Goal: Task Accomplishment & Management: Use online tool/utility

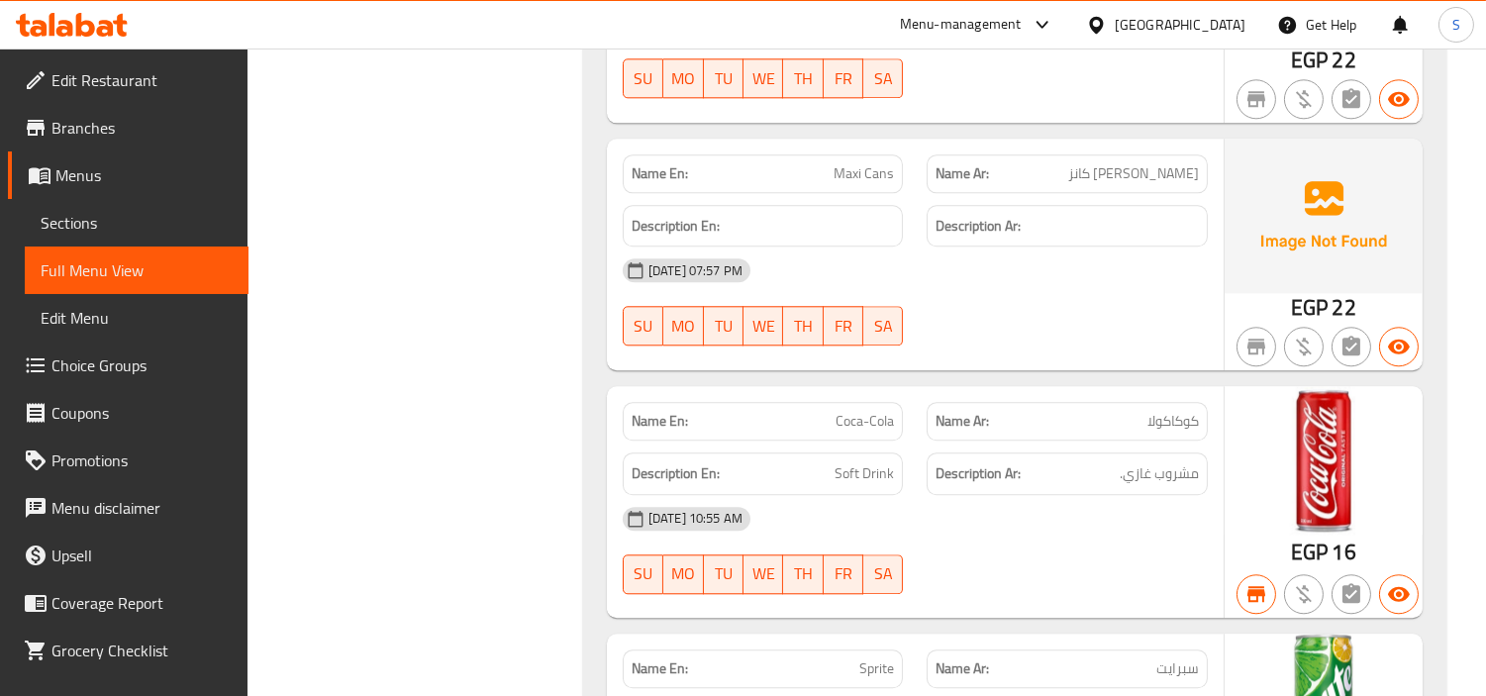
scroll to position [37, 0]
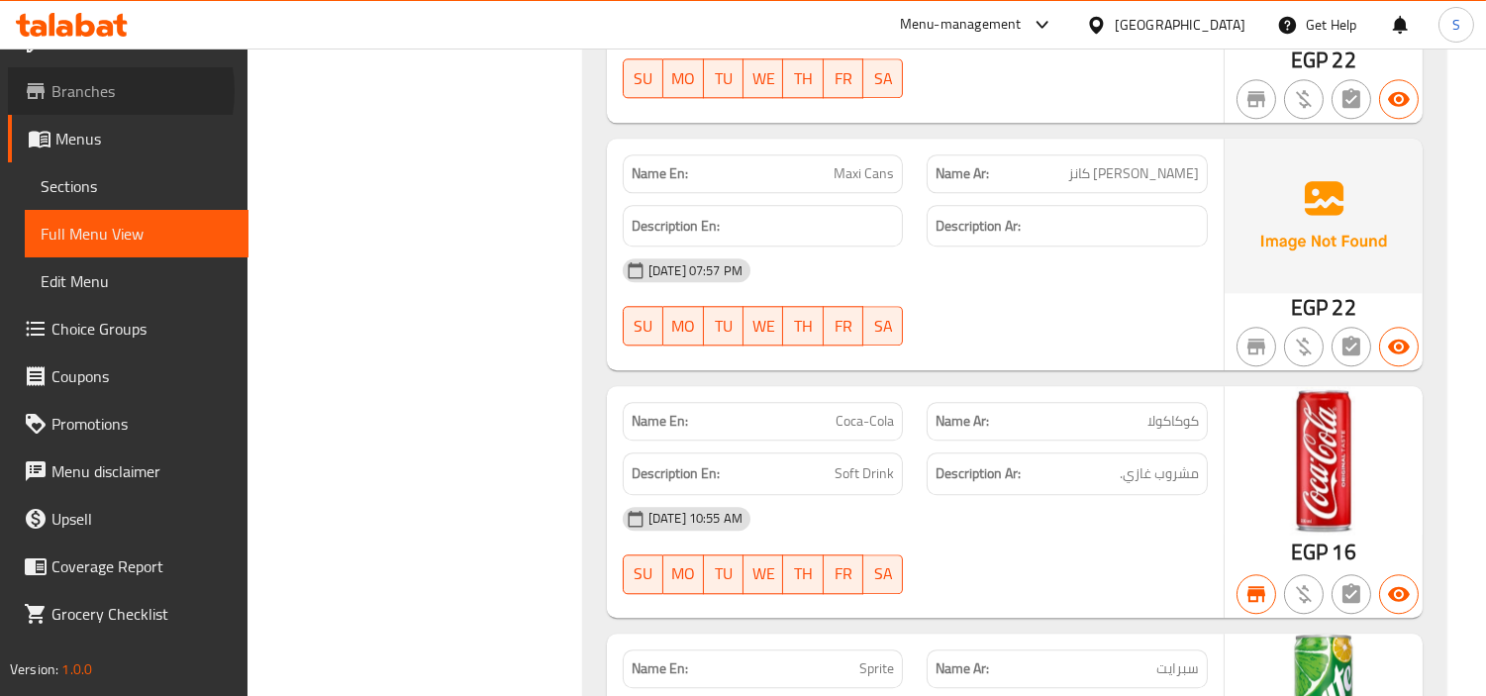
click at [94, 90] on span "Branches" at bounding box center [141, 91] width 181 height 24
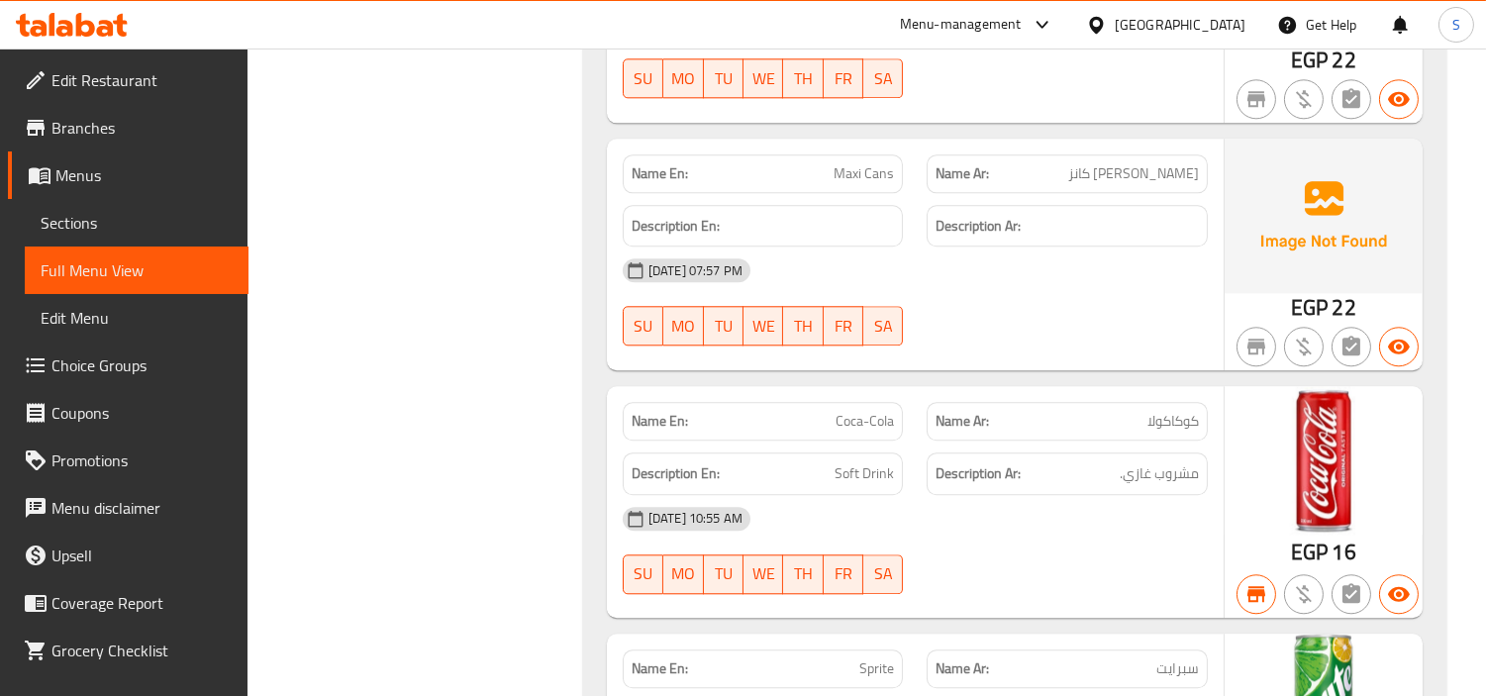
scroll to position [156108, 0]
click at [101, 130] on span "Branches" at bounding box center [141, 128] width 181 height 24
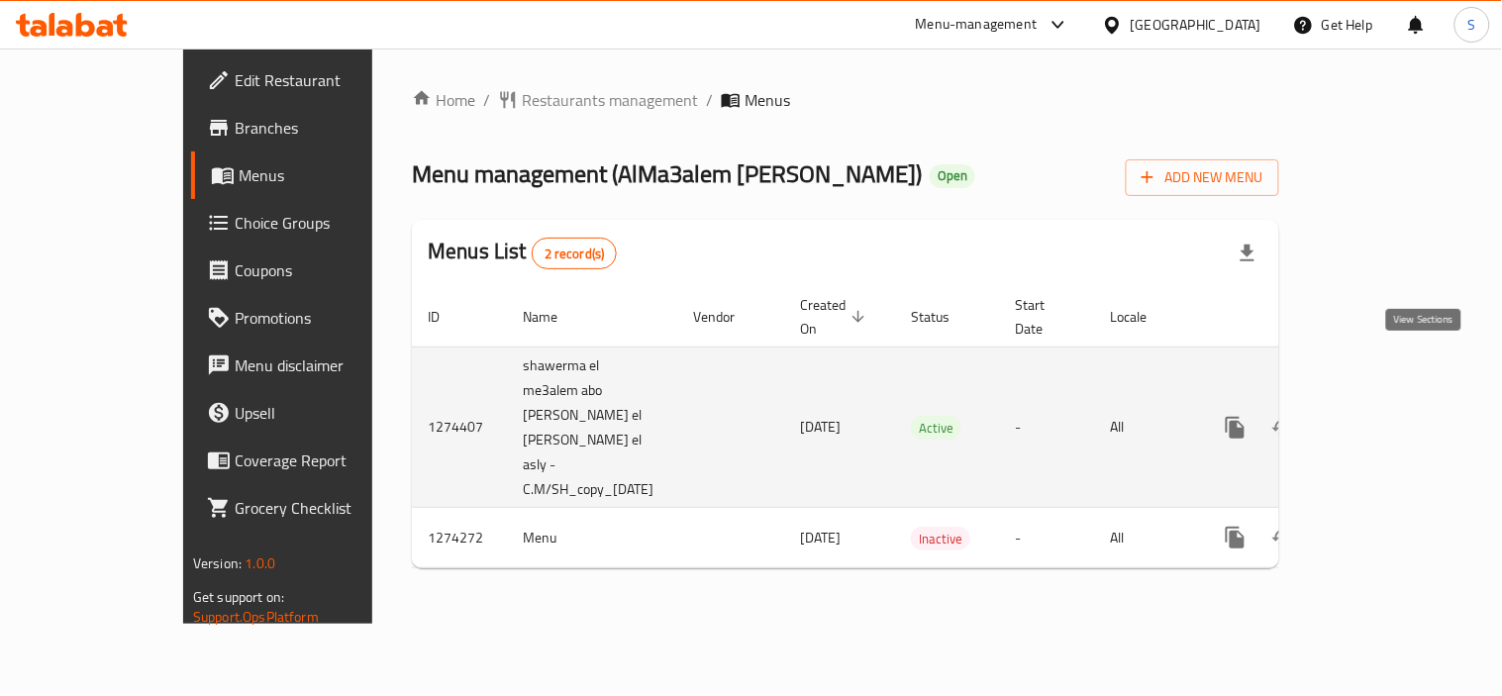
click at [1390, 416] on icon "enhanced table" at bounding box center [1379, 428] width 24 height 24
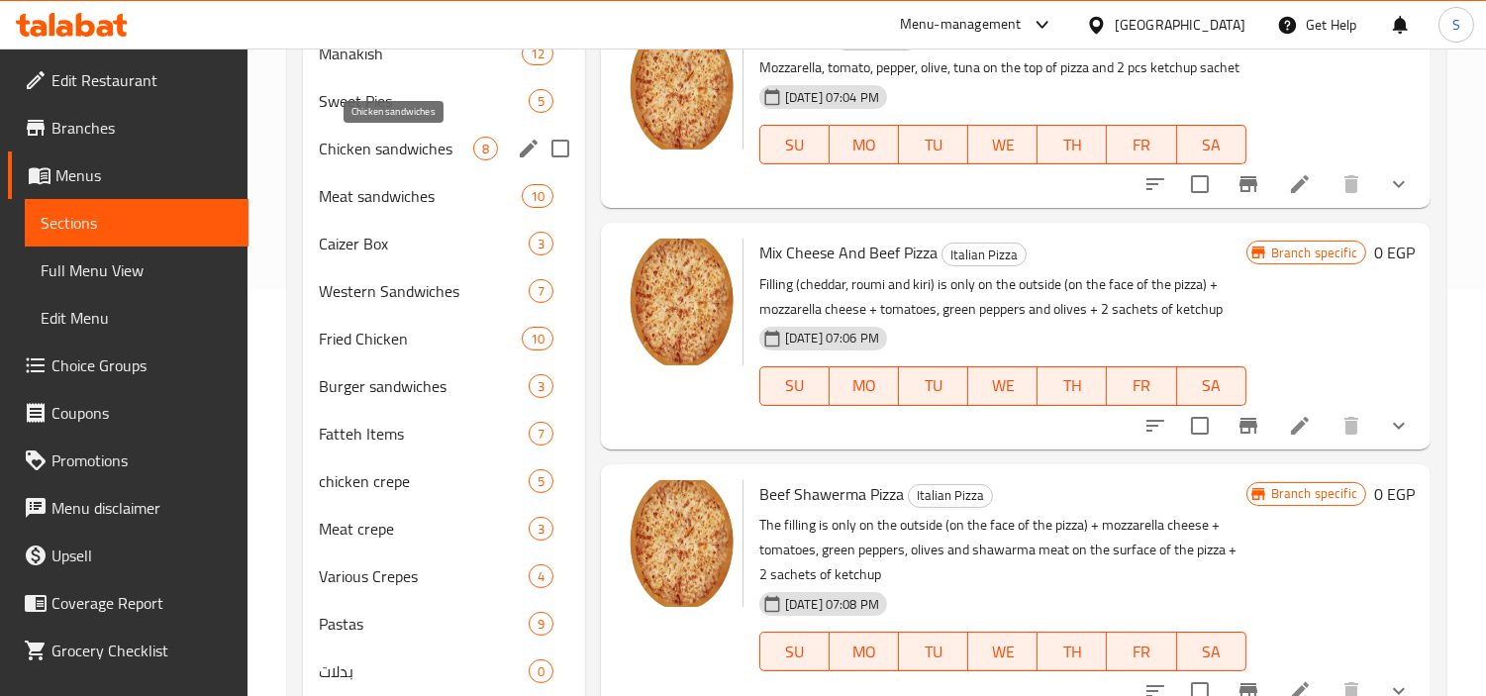
scroll to position [440, 0]
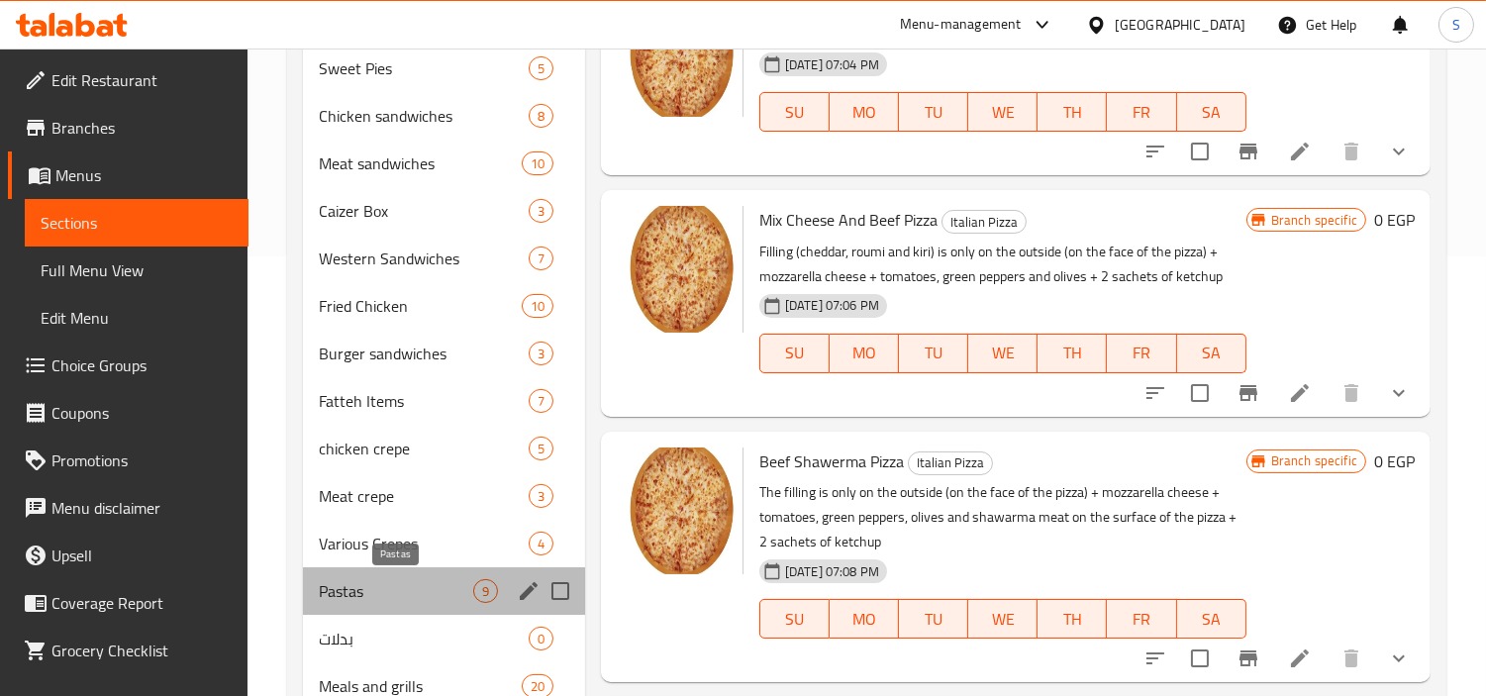
click at [392, 600] on span "Pastas" at bounding box center [396, 591] width 154 height 24
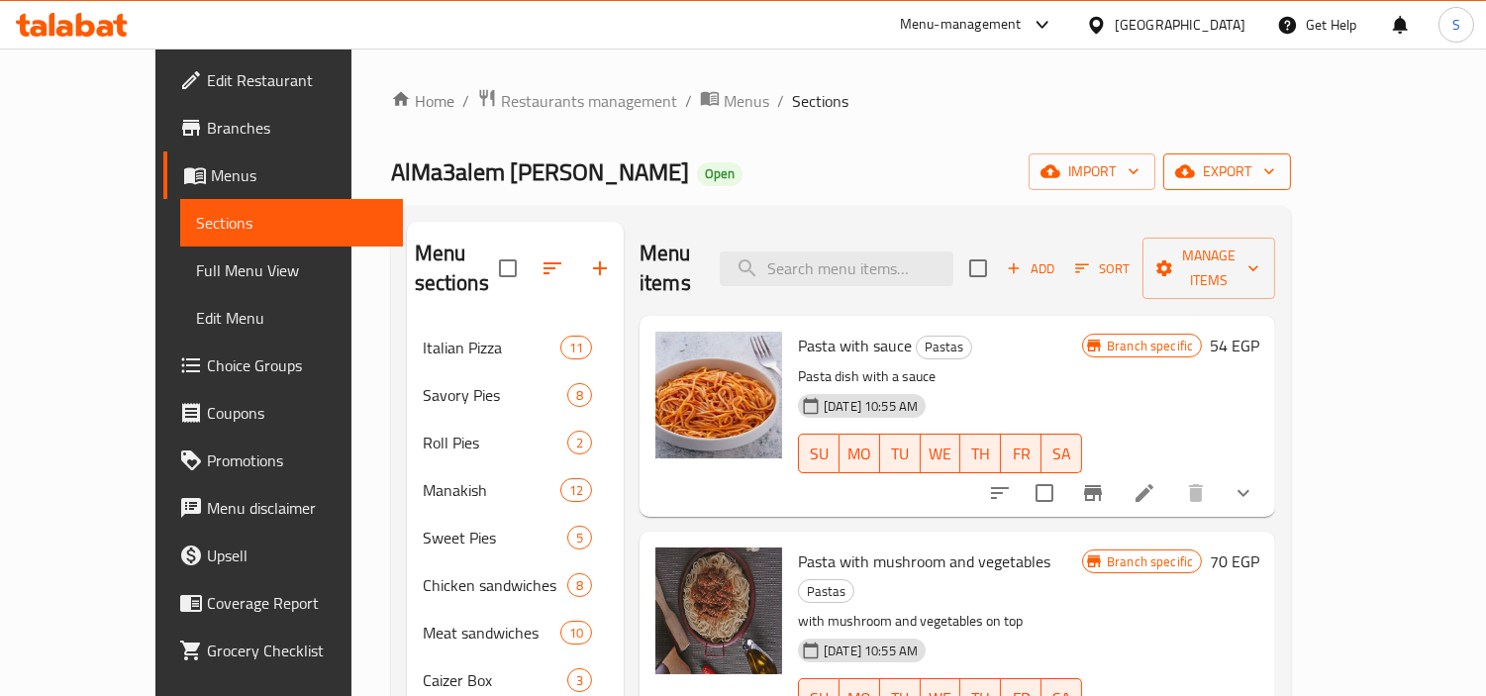
click at [1276, 174] on span "export" at bounding box center [1227, 171] width 96 height 25
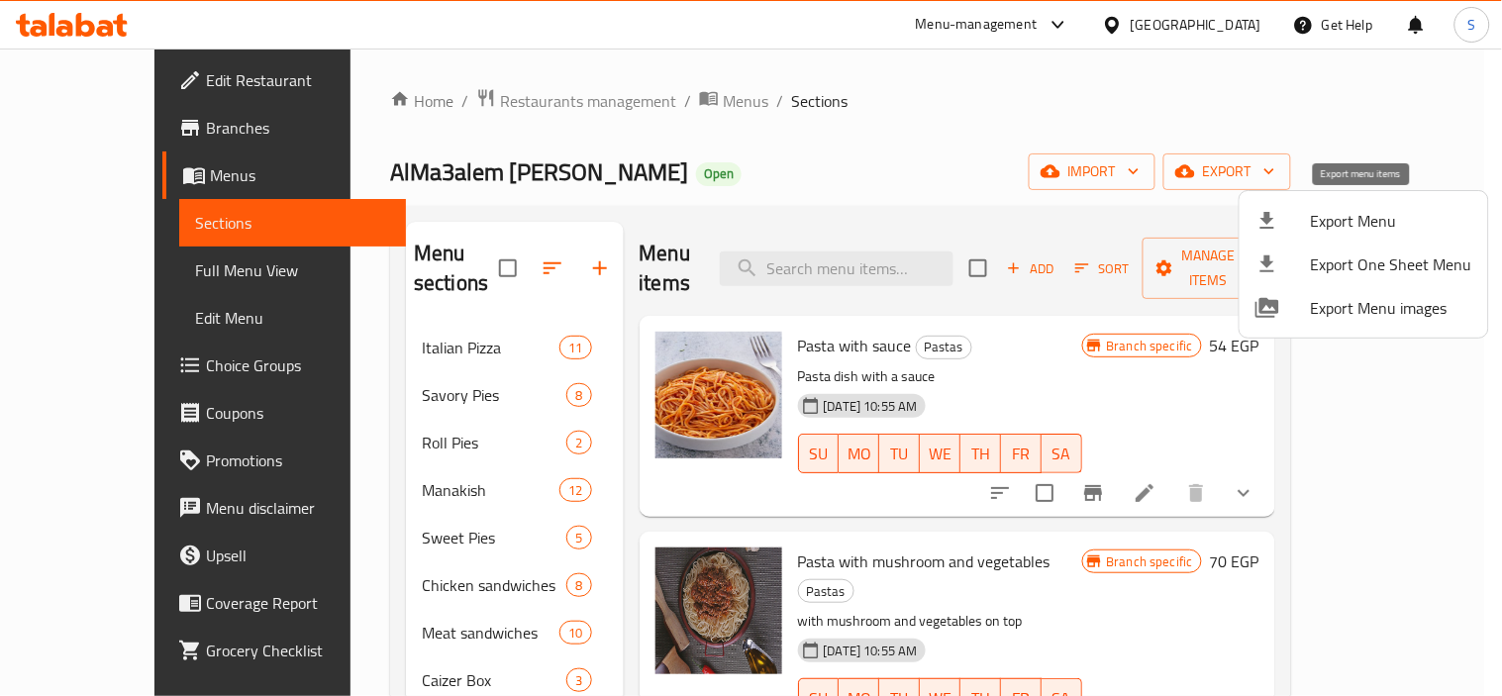
click at [1401, 215] on span "Export Menu" at bounding box center [1391, 221] width 161 height 24
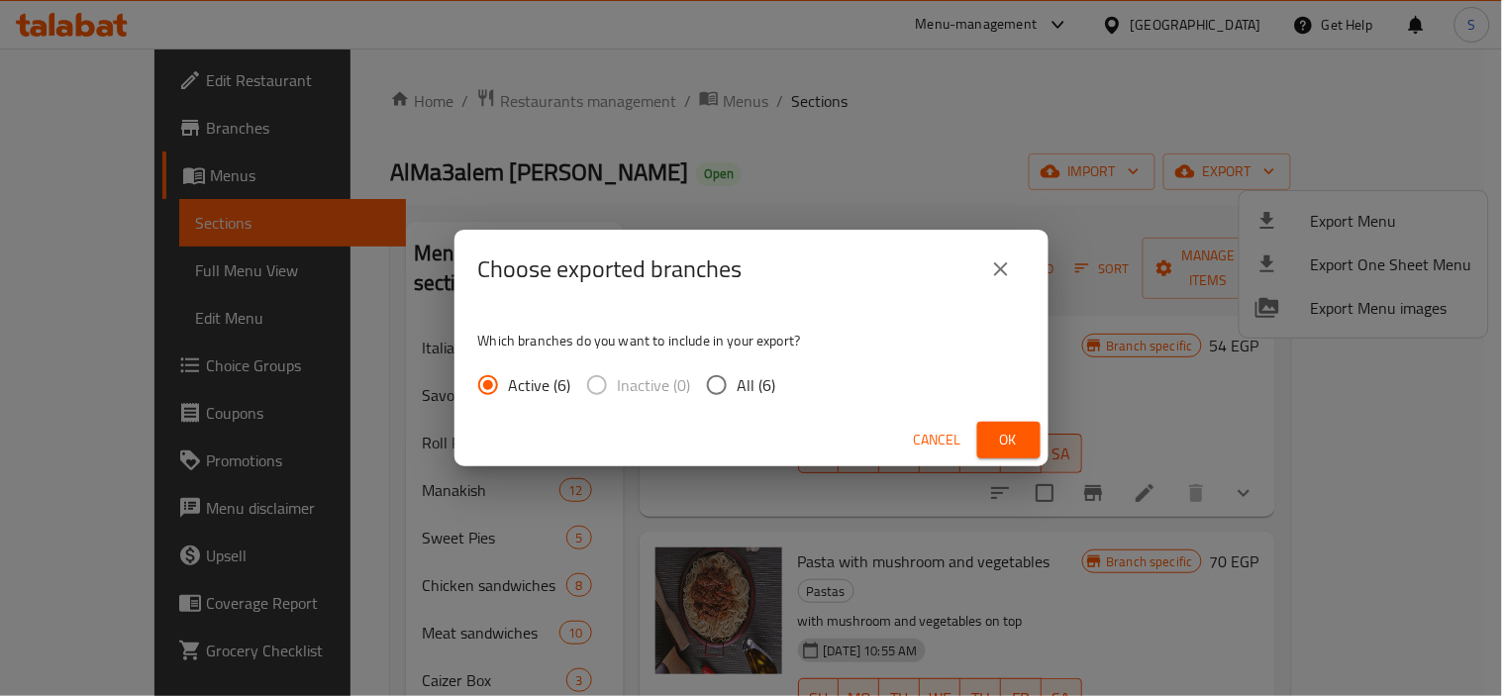
click at [734, 386] on input "All (6)" at bounding box center [717, 385] width 42 height 42
radio input "true"
click at [998, 434] on span "Ok" at bounding box center [1009, 440] width 32 height 25
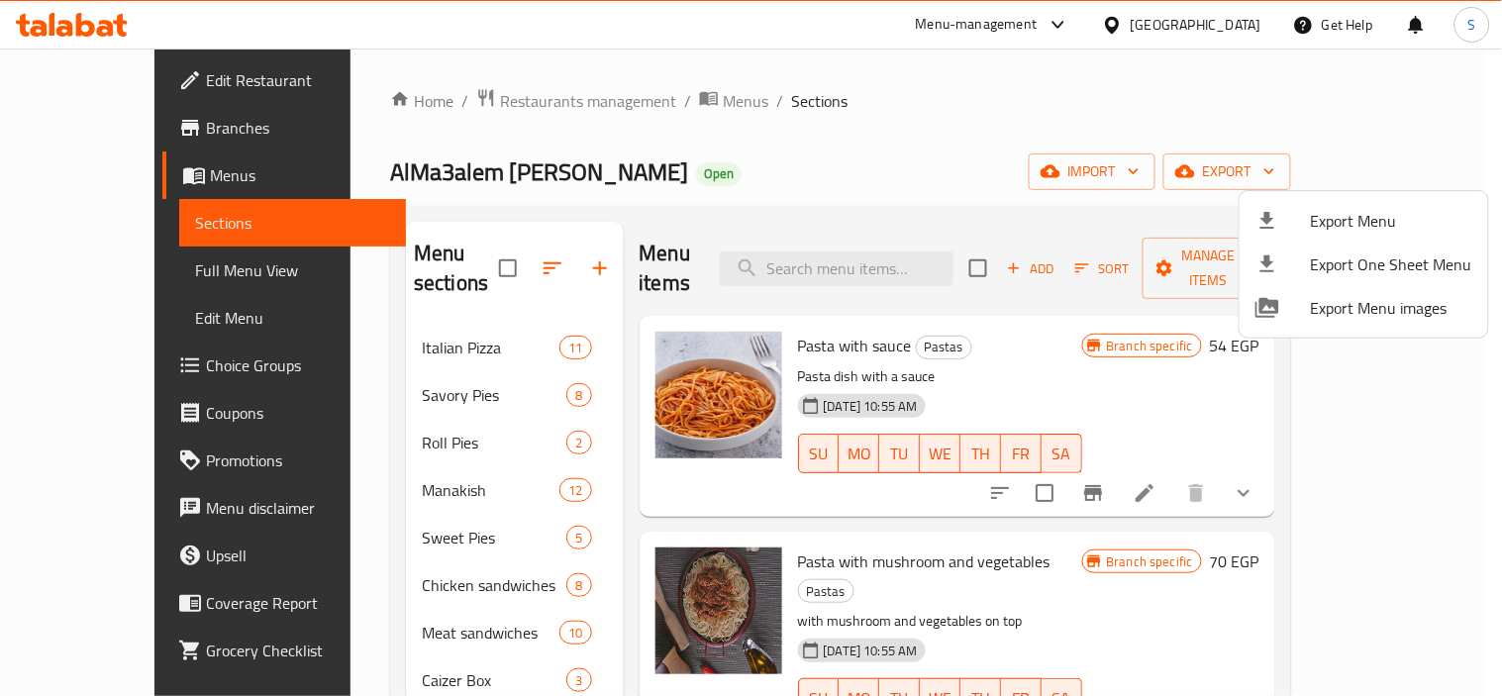
click at [862, 123] on div at bounding box center [751, 348] width 1502 height 696
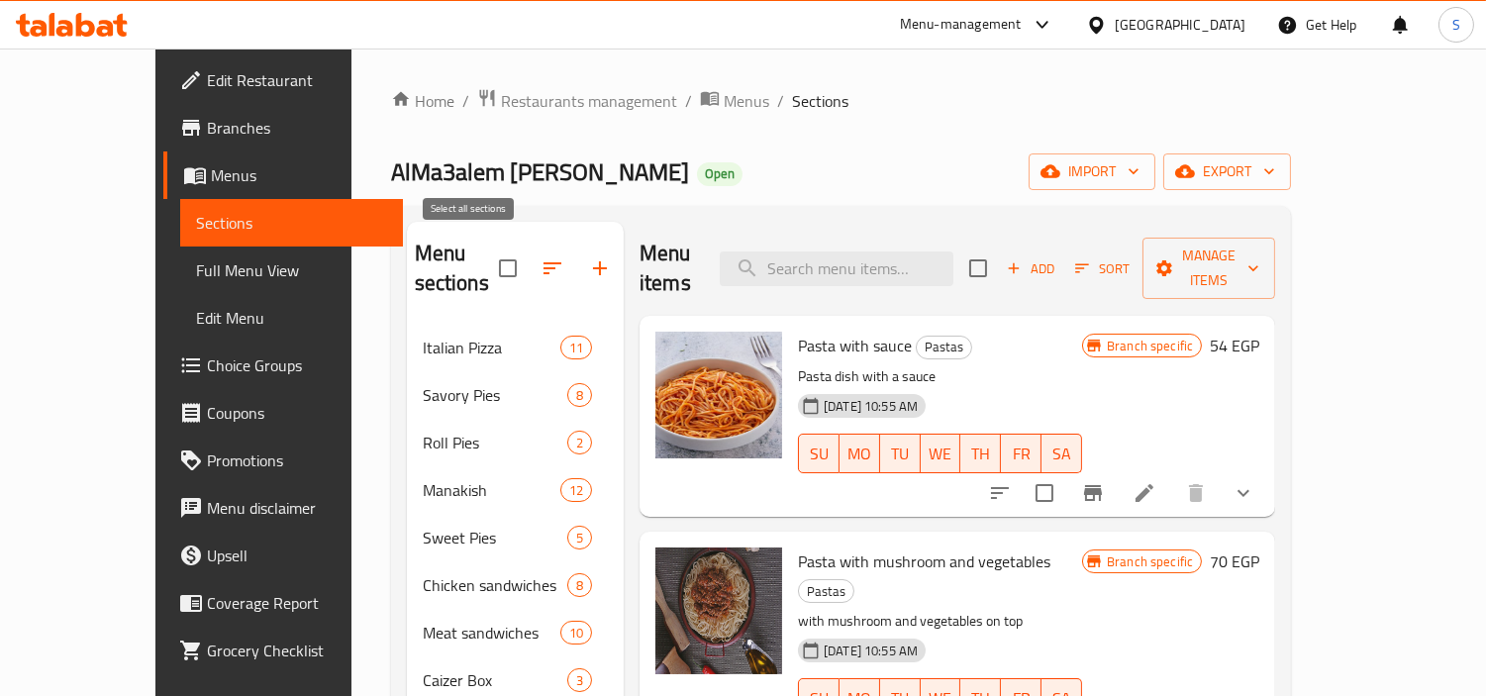
click at [487, 248] on input "checkbox" at bounding box center [508, 269] width 42 height 42
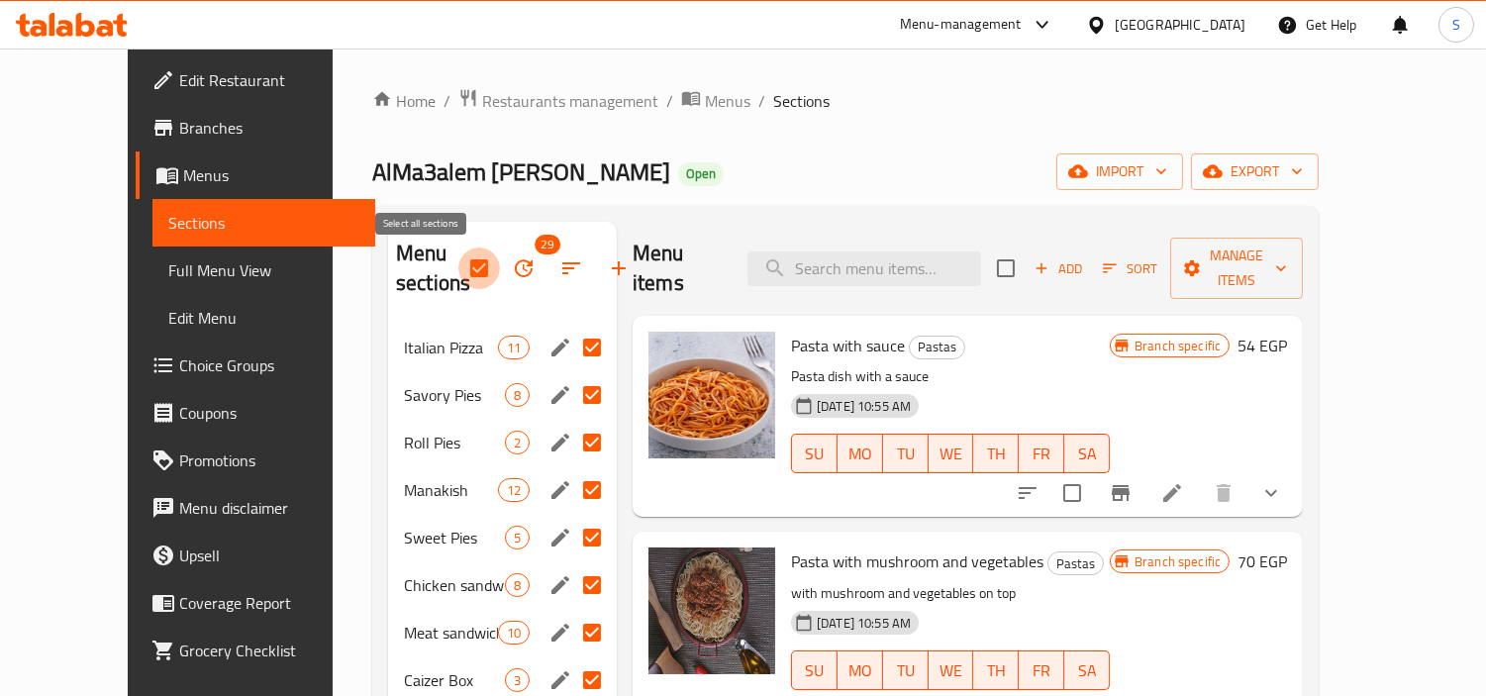
click at [459, 284] on input "checkbox" at bounding box center [480, 269] width 42 height 42
checkbox input "false"
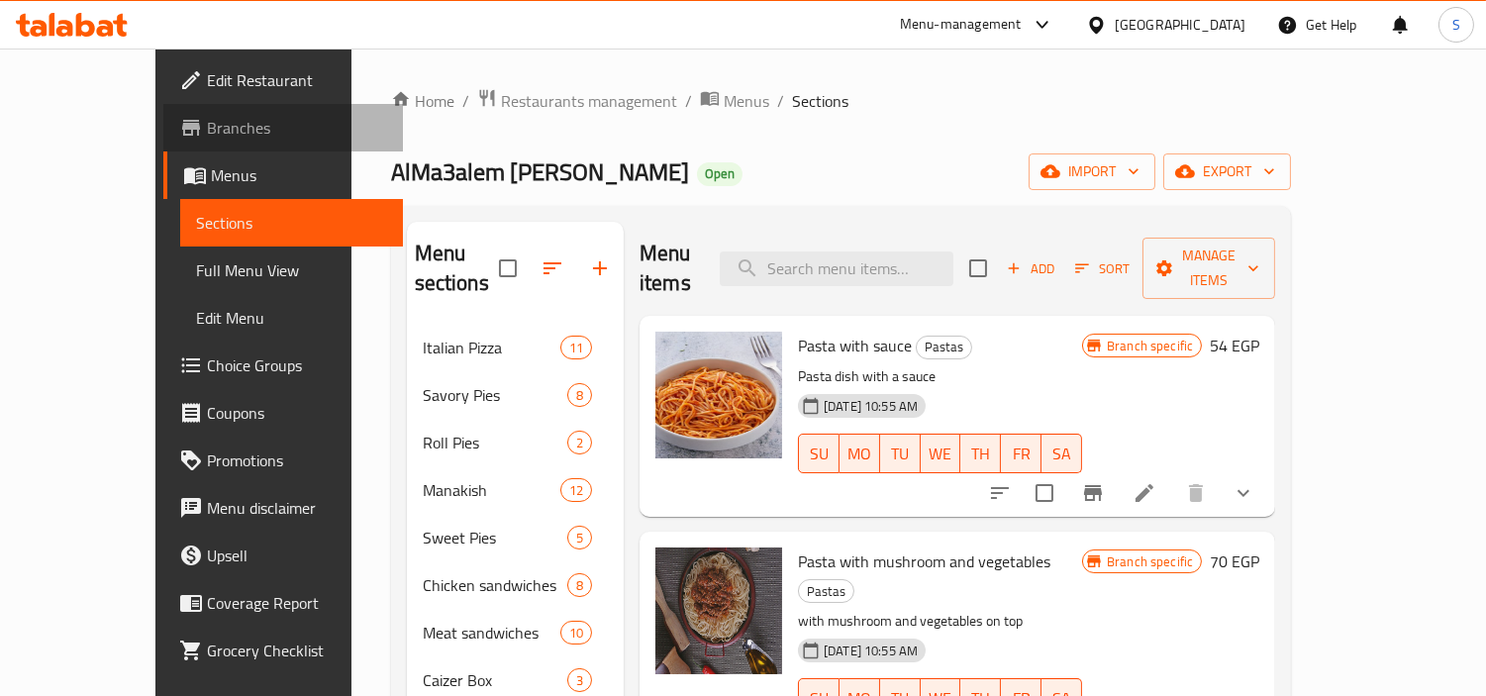
click at [207, 119] on span "Branches" at bounding box center [297, 128] width 181 height 24
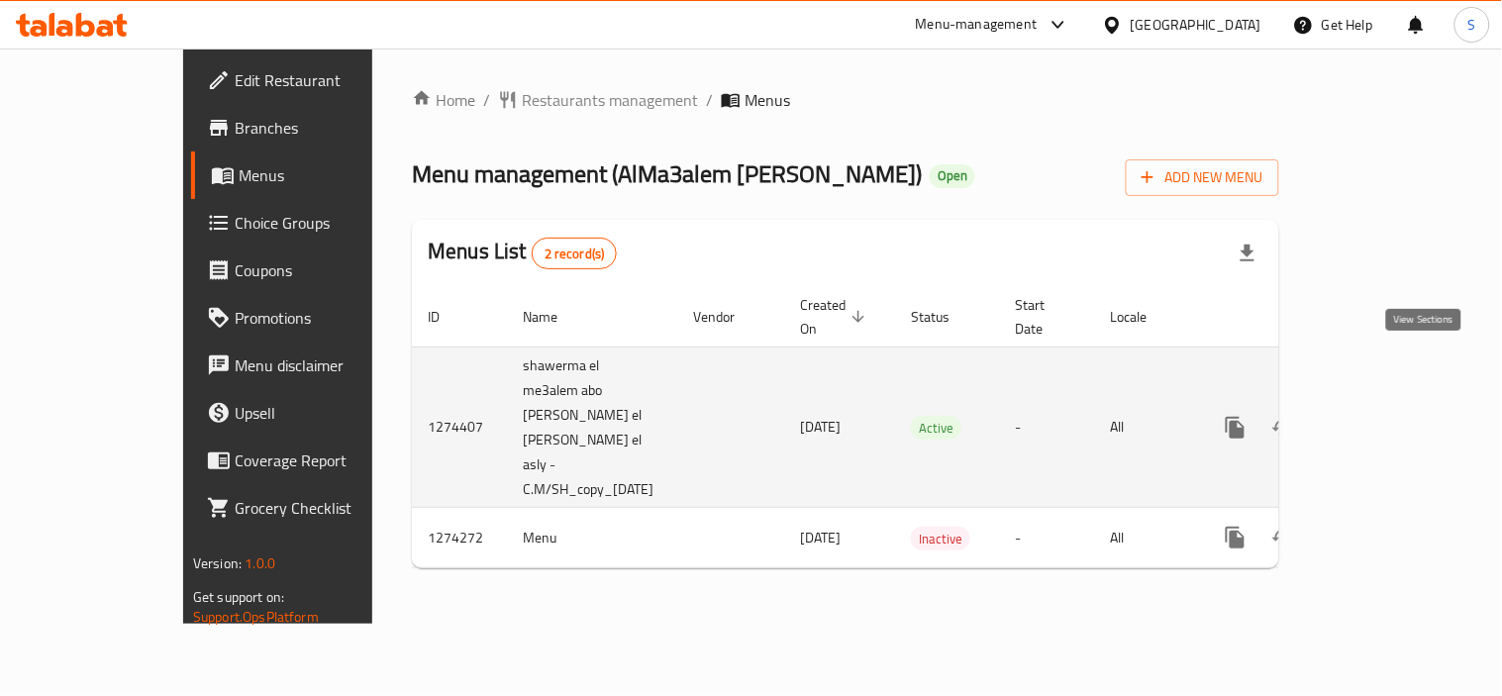
click at [1387, 419] on icon "enhanced table" at bounding box center [1379, 428] width 18 height 18
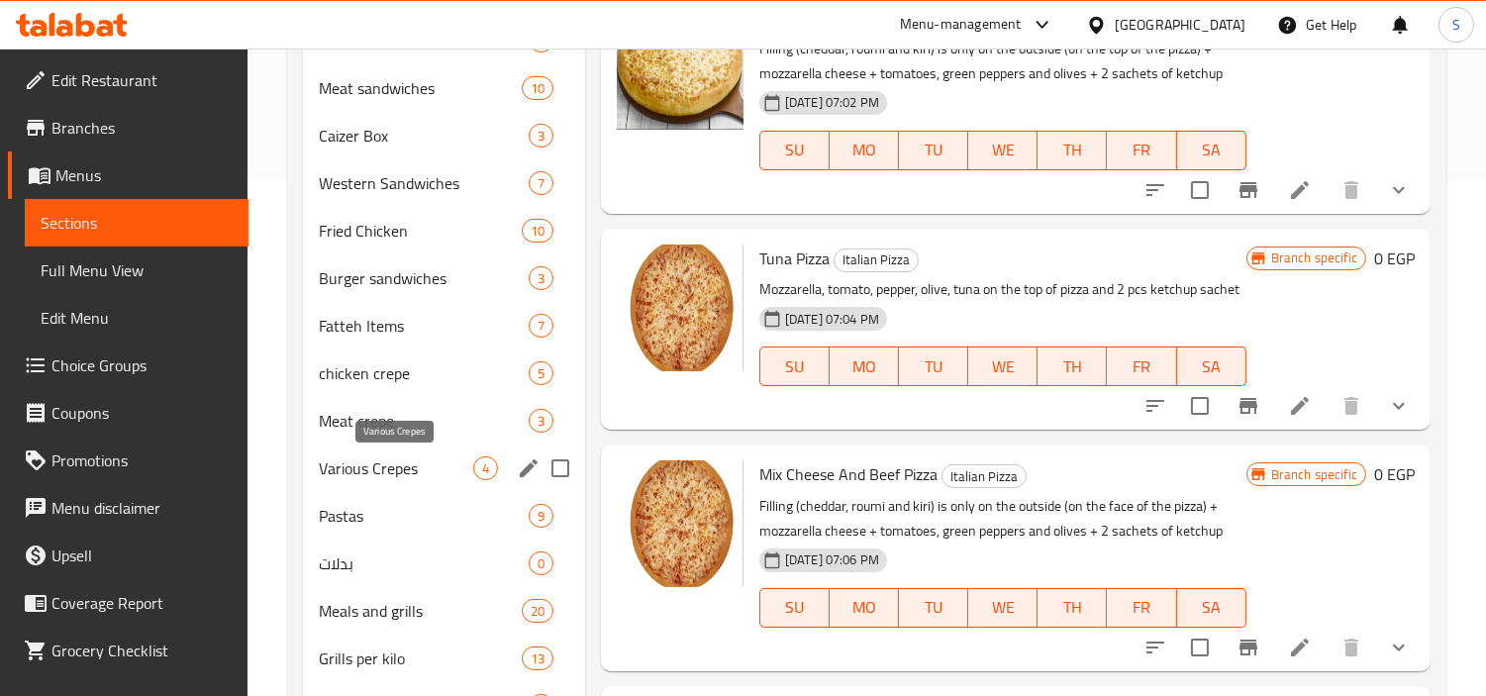
scroll to position [550, 0]
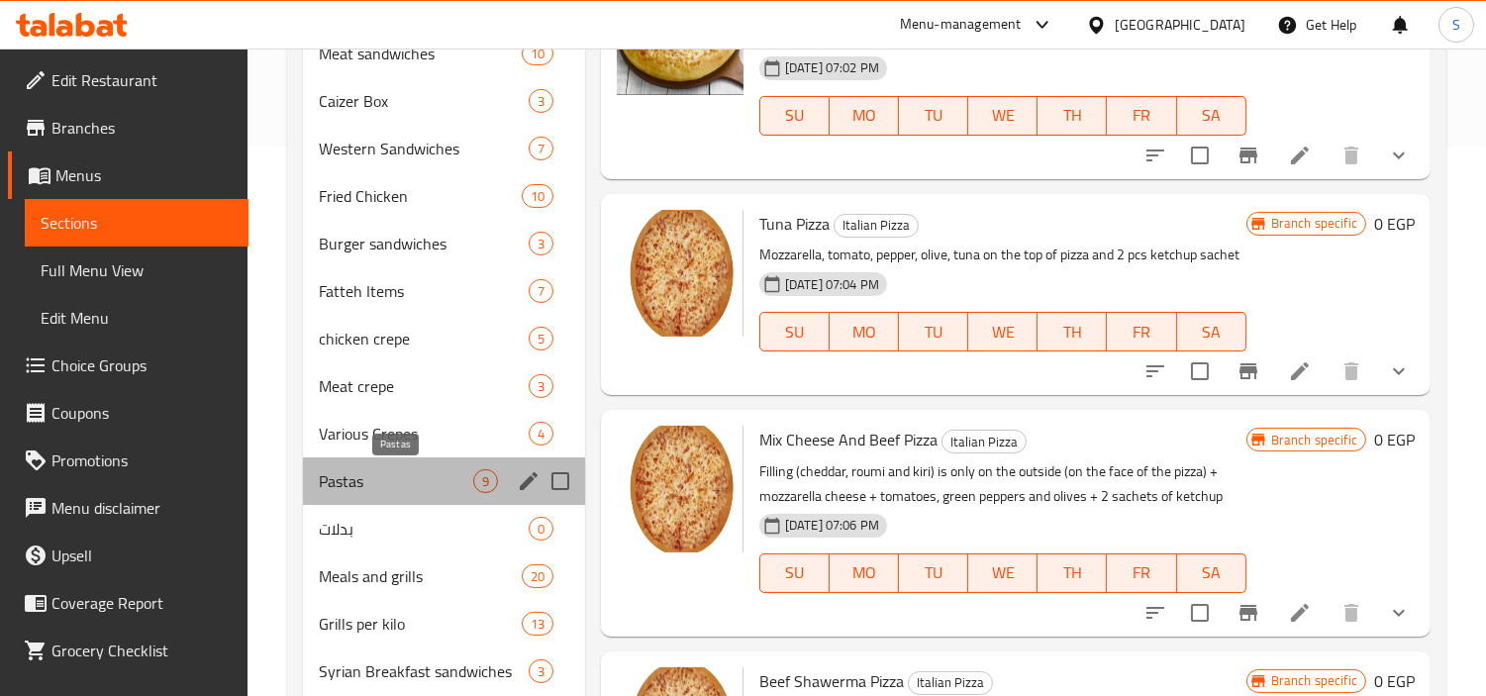
click at [374, 472] on span "Pastas" at bounding box center [396, 481] width 154 height 24
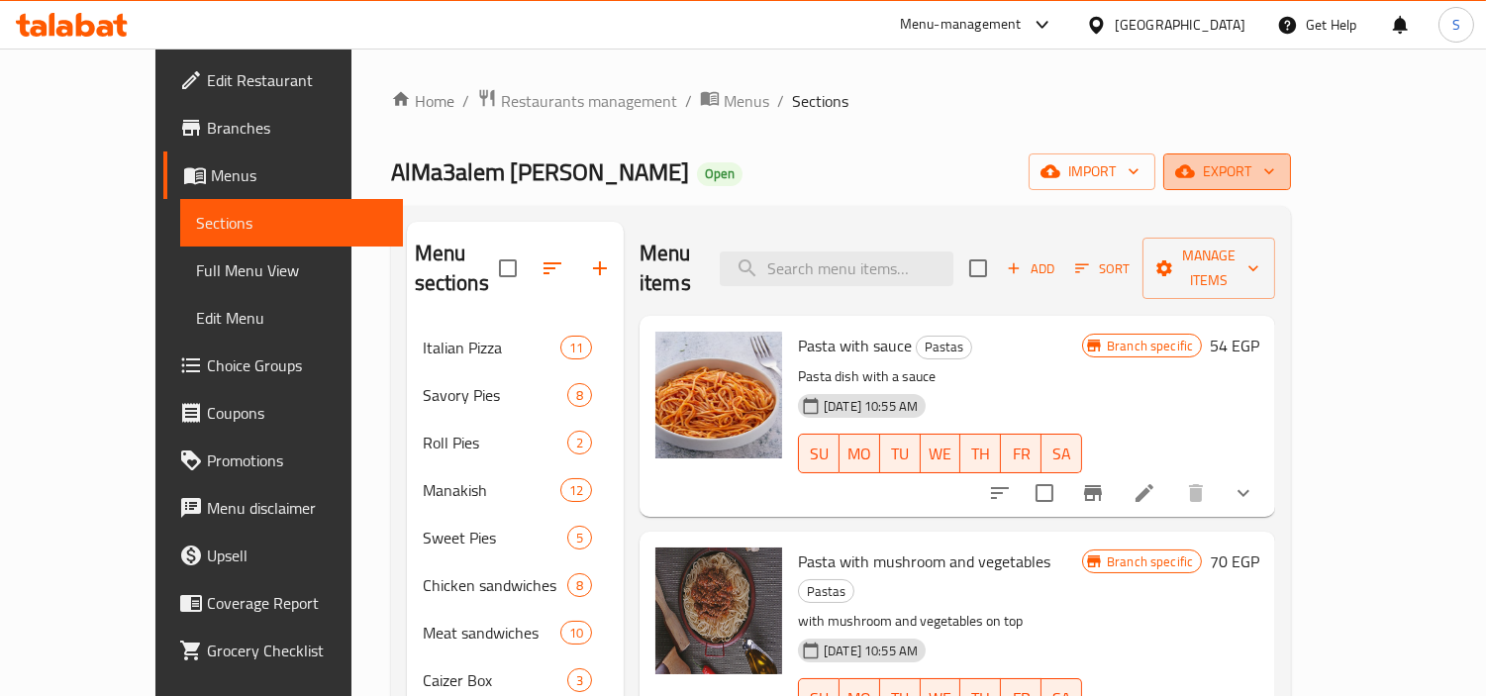
click at [1276, 180] on span "export" at bounding box center [1227, 171] width 96 height 25
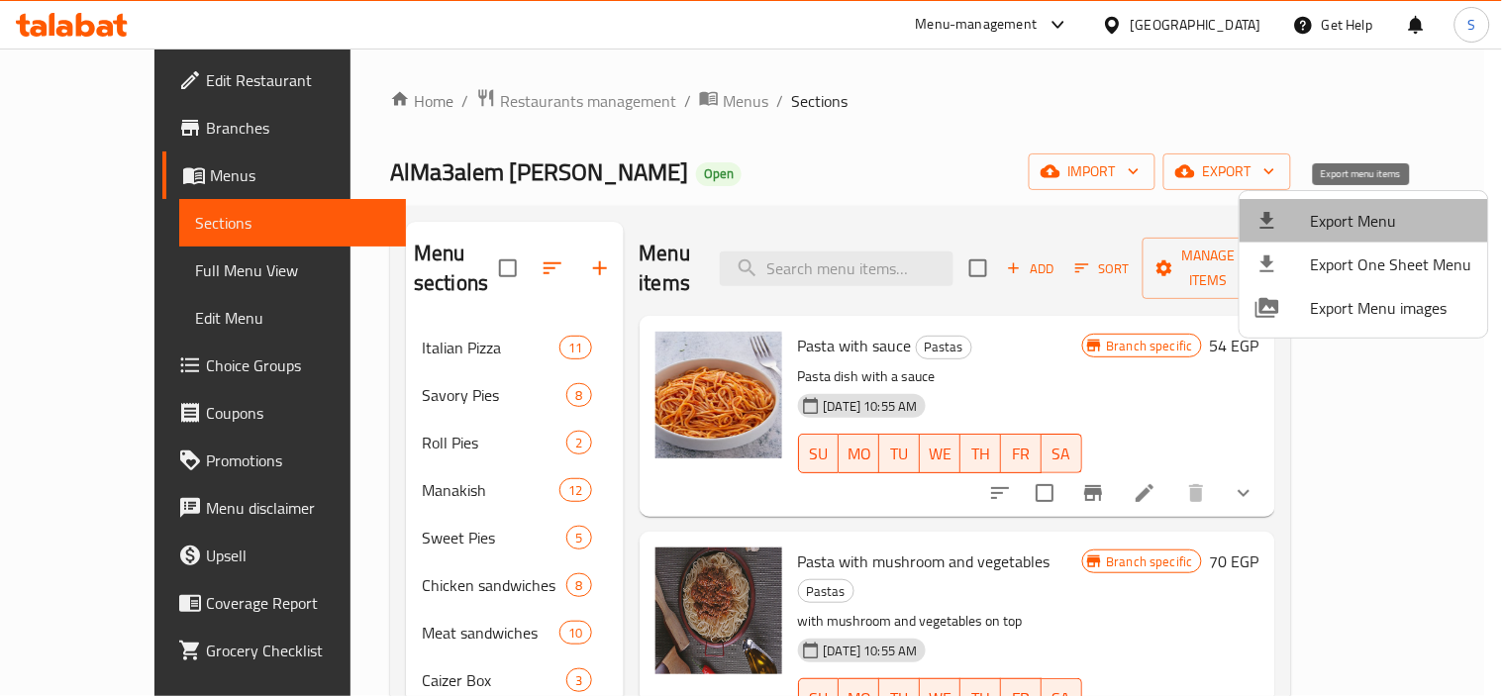
click at [1364, 215] on span "Export Menu" at bounding box center [1391, 221] width 161 height 24
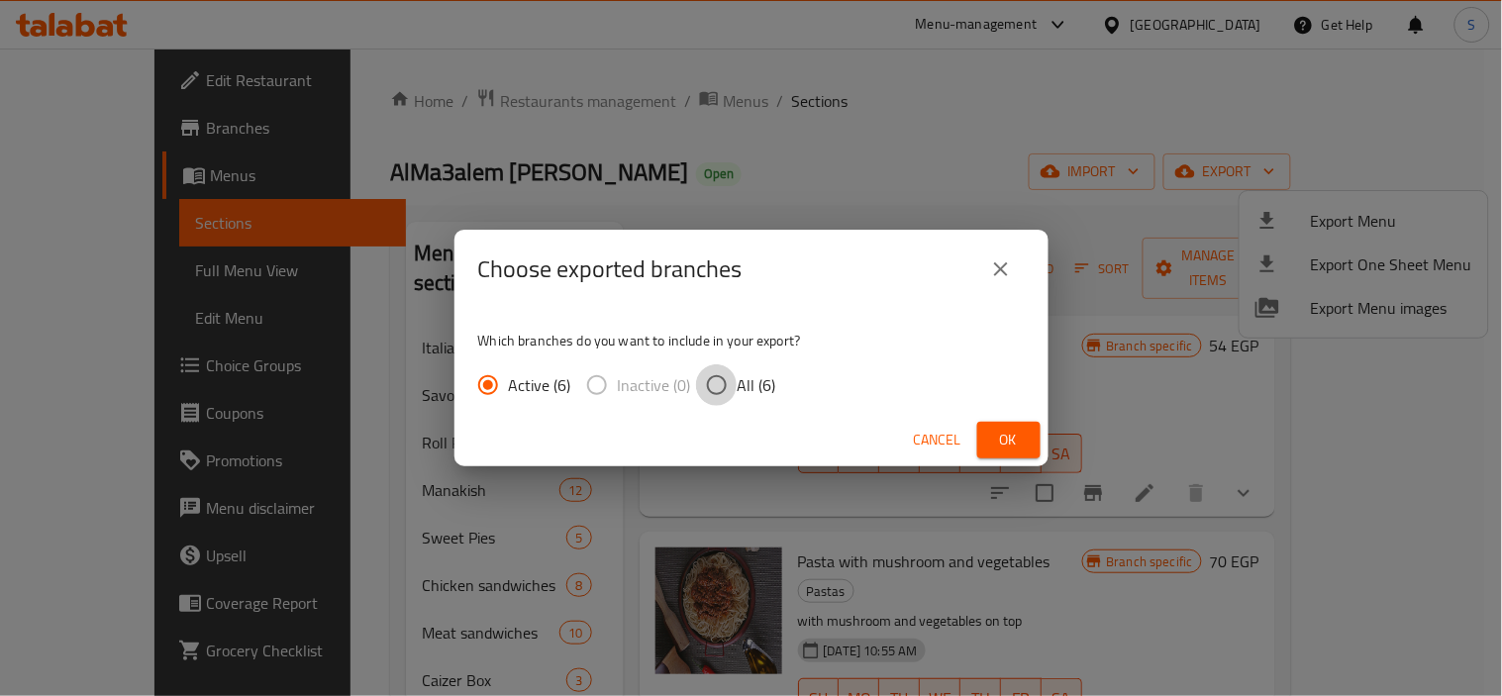
click at [710, 387] on input "All (6)" at bounding box center [717, 385] width 42 height 42
radio input "true"
click at [986, 432] on button "Ok" at bounding box center [1008, 440] width 63 height 37
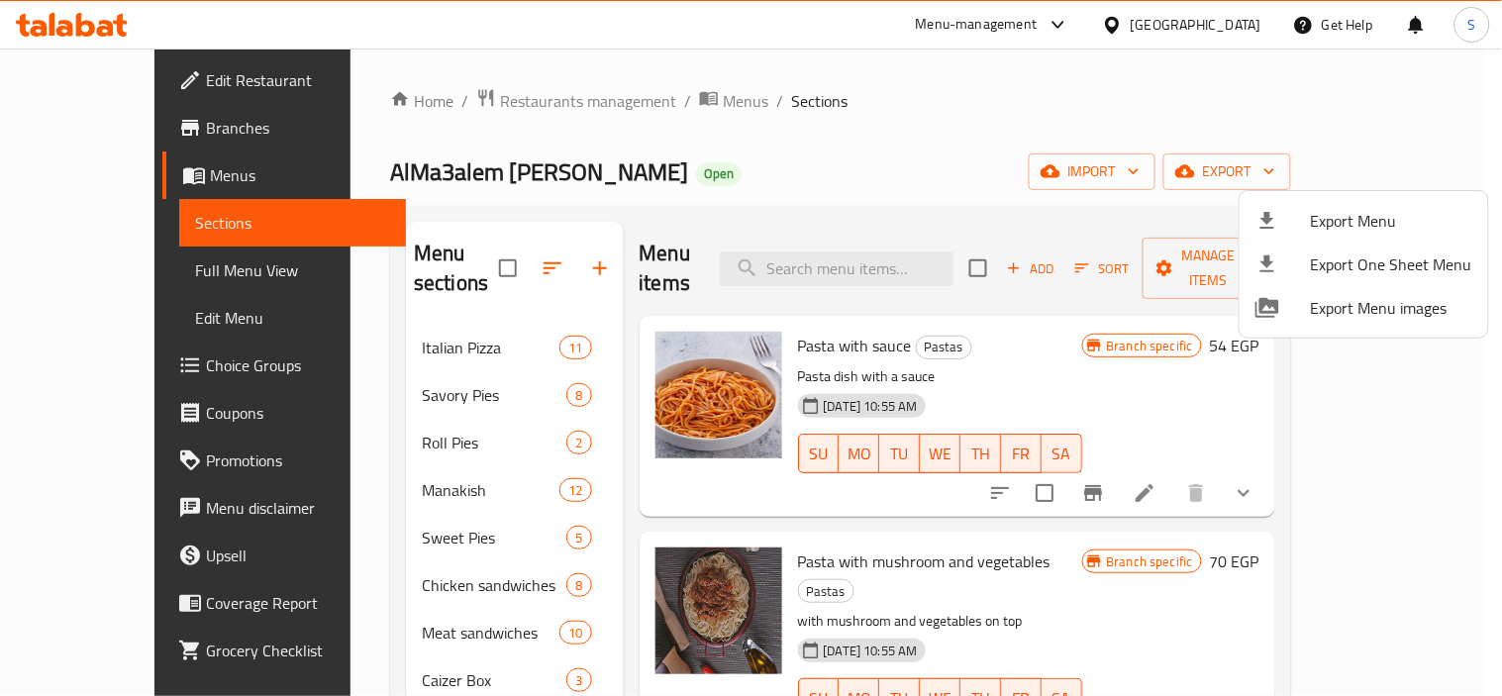
click at [761, 95] on div at bounding box center [751, 348] width 1502 height 696
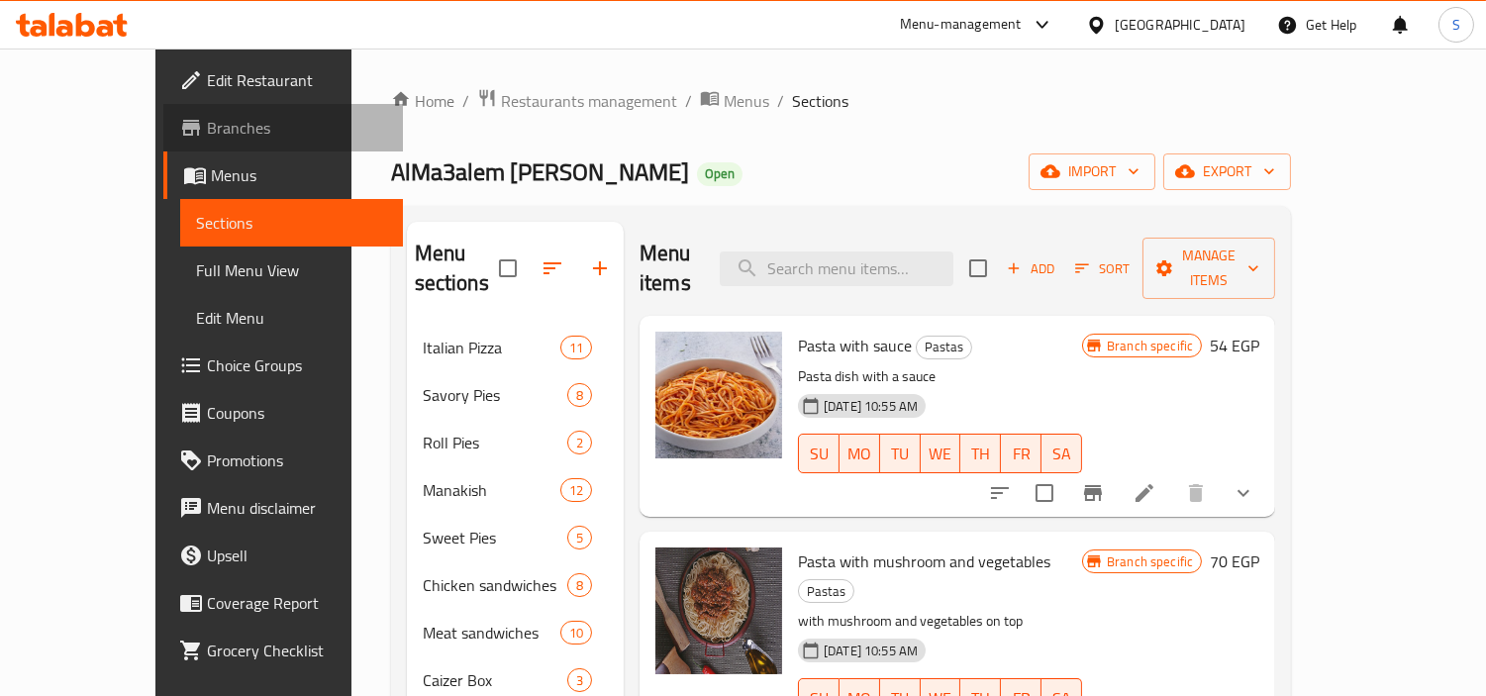
click at [207, 122] on span "Branches" at bounding box center [297, 128] width 181 height 24
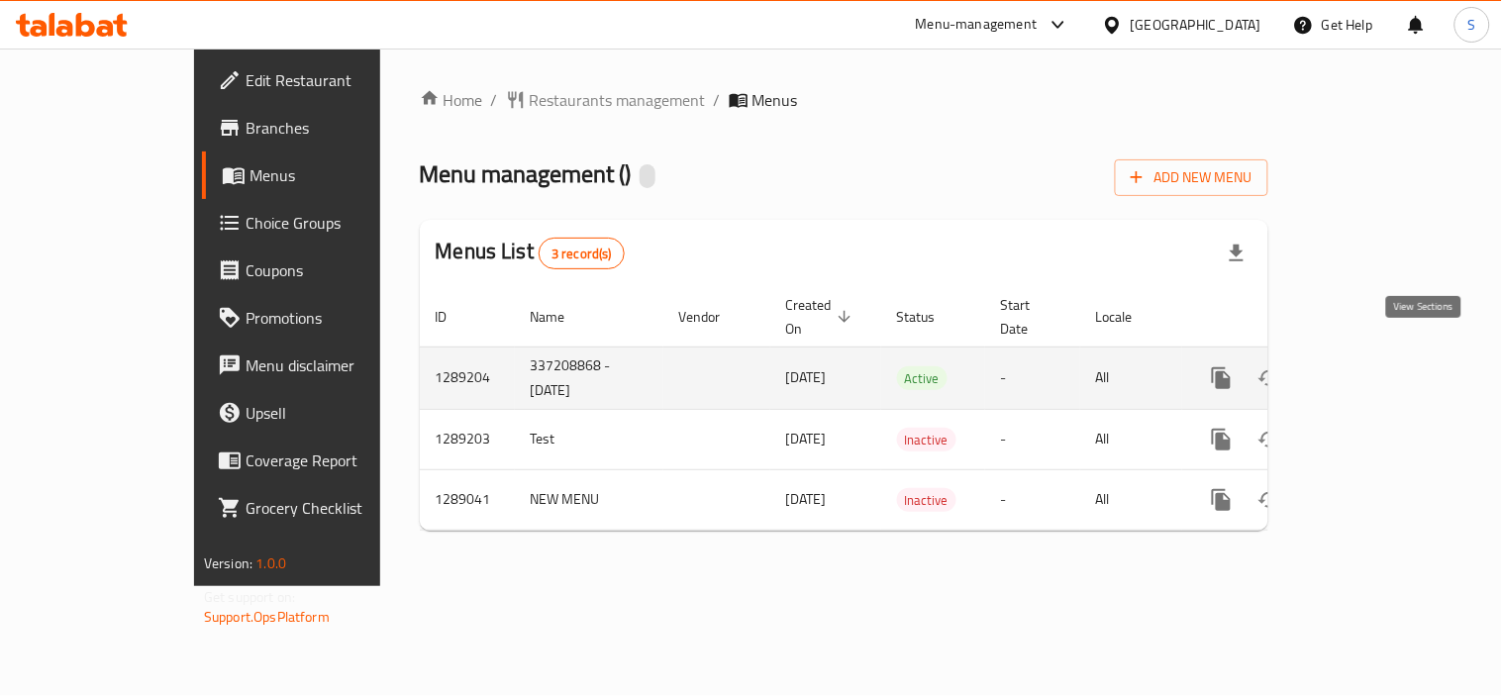
click at [1388, 371] on link "enhanced table" at bounding box center [1365, 379] width 48 height 48
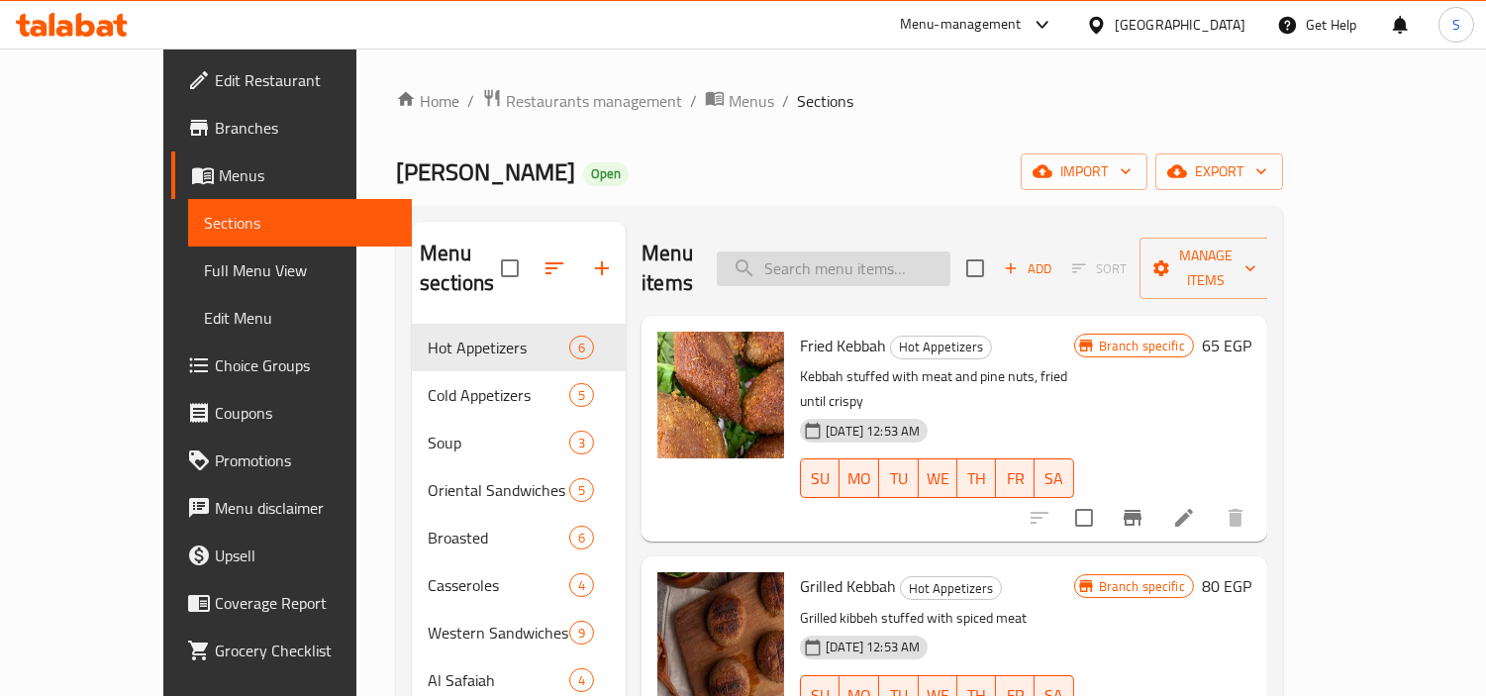
click at [904, 252] on input "search" at bounding box center [834, 269] width 234 height 35
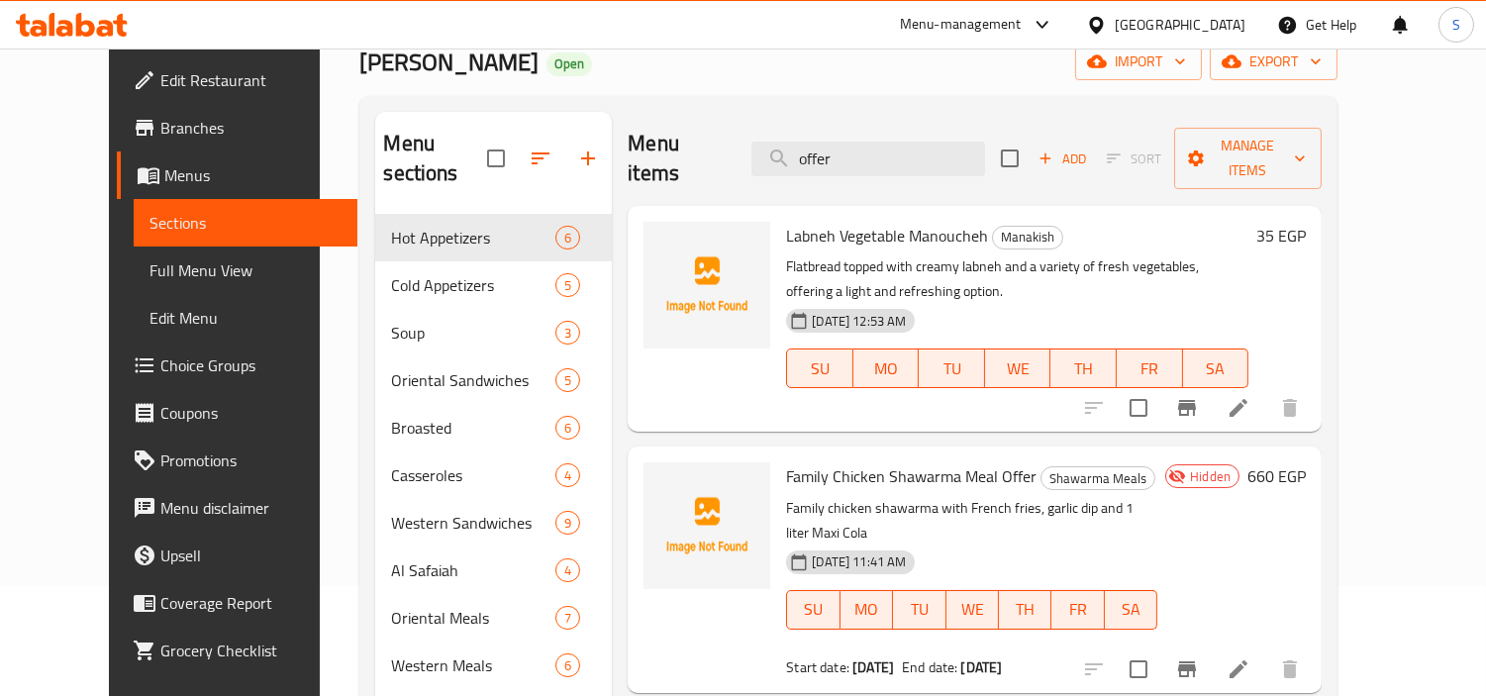
scroll to position [220, 0]
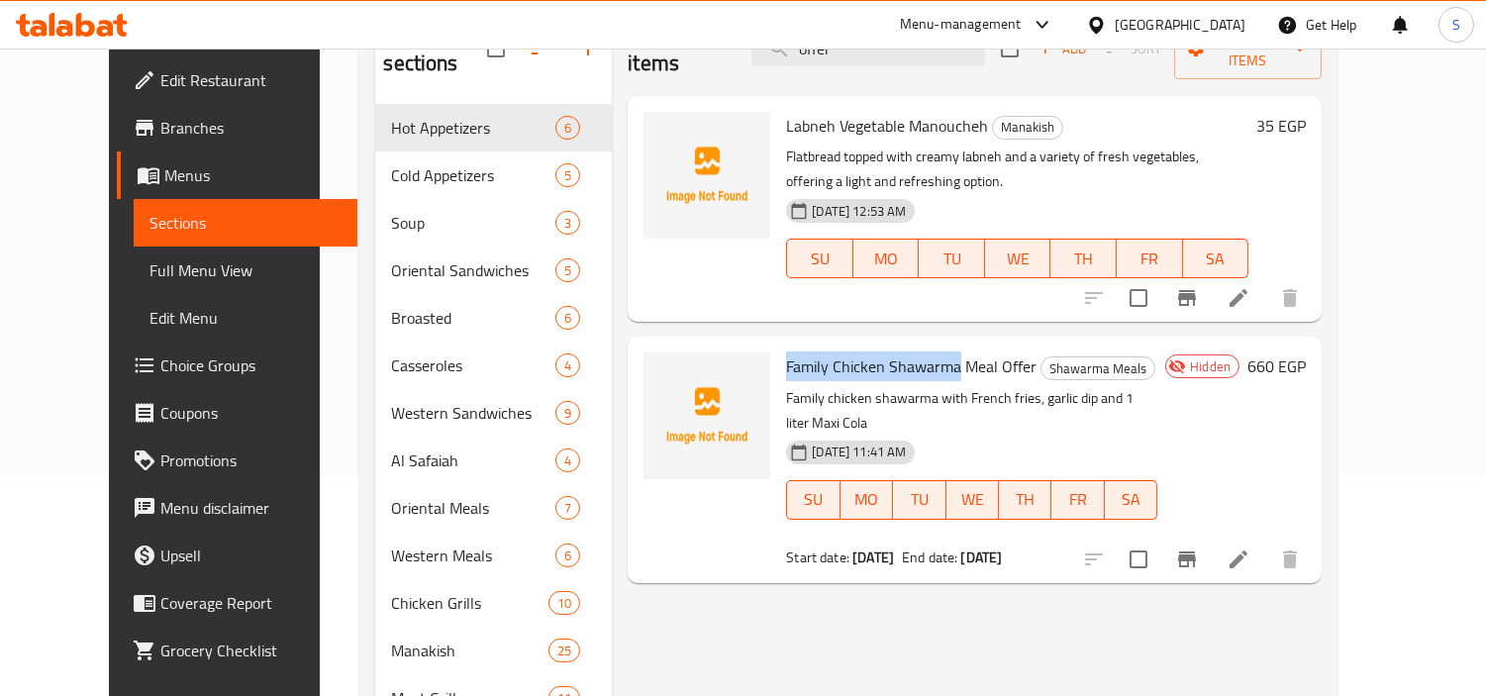
drag, startPoint x: 761, startPoint y: 341, endPoint x: 932, endPoint y: 337, distance: 171.4
click at [932, 352] on span "Family Chicken Shawarma Meal Offer" at bounding box center [911, 367] width 251 height 30
copy span "Family Chicken Shawarma"
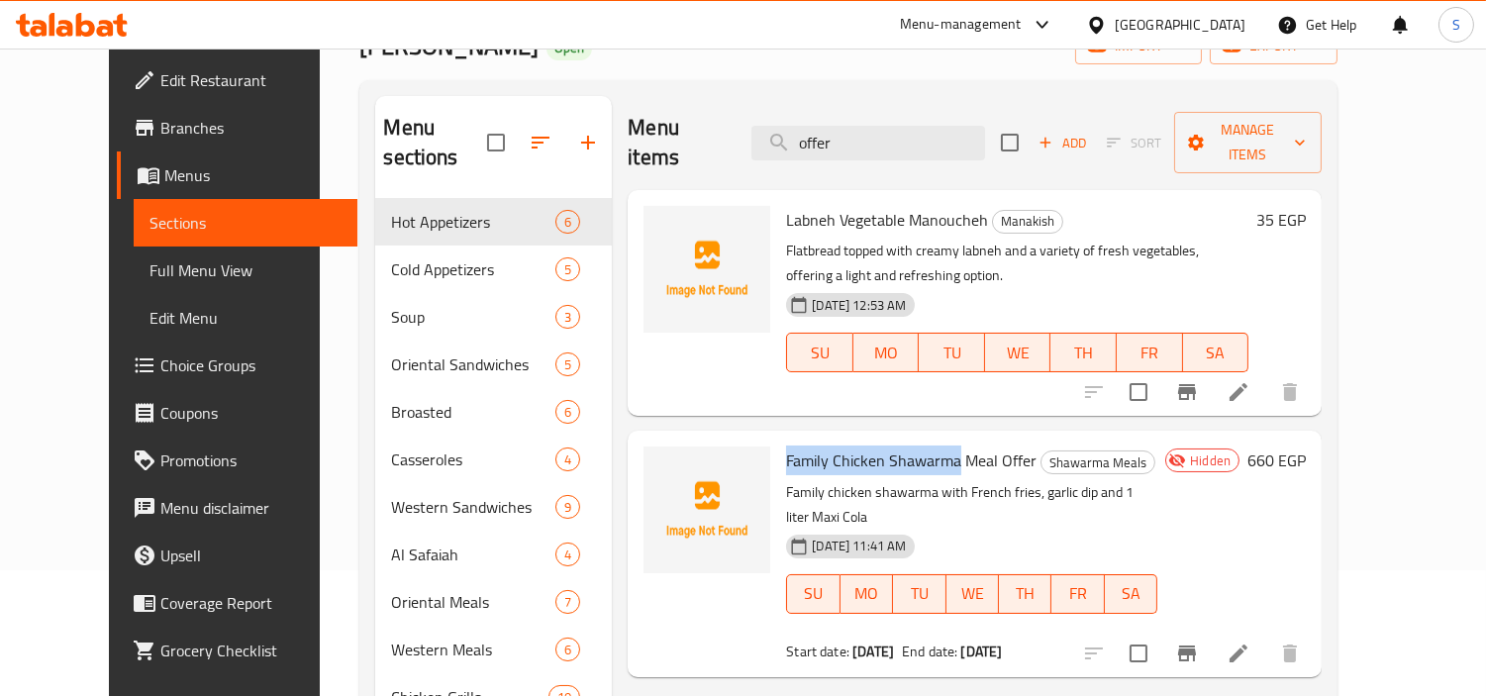
scroll to position [0, 0]
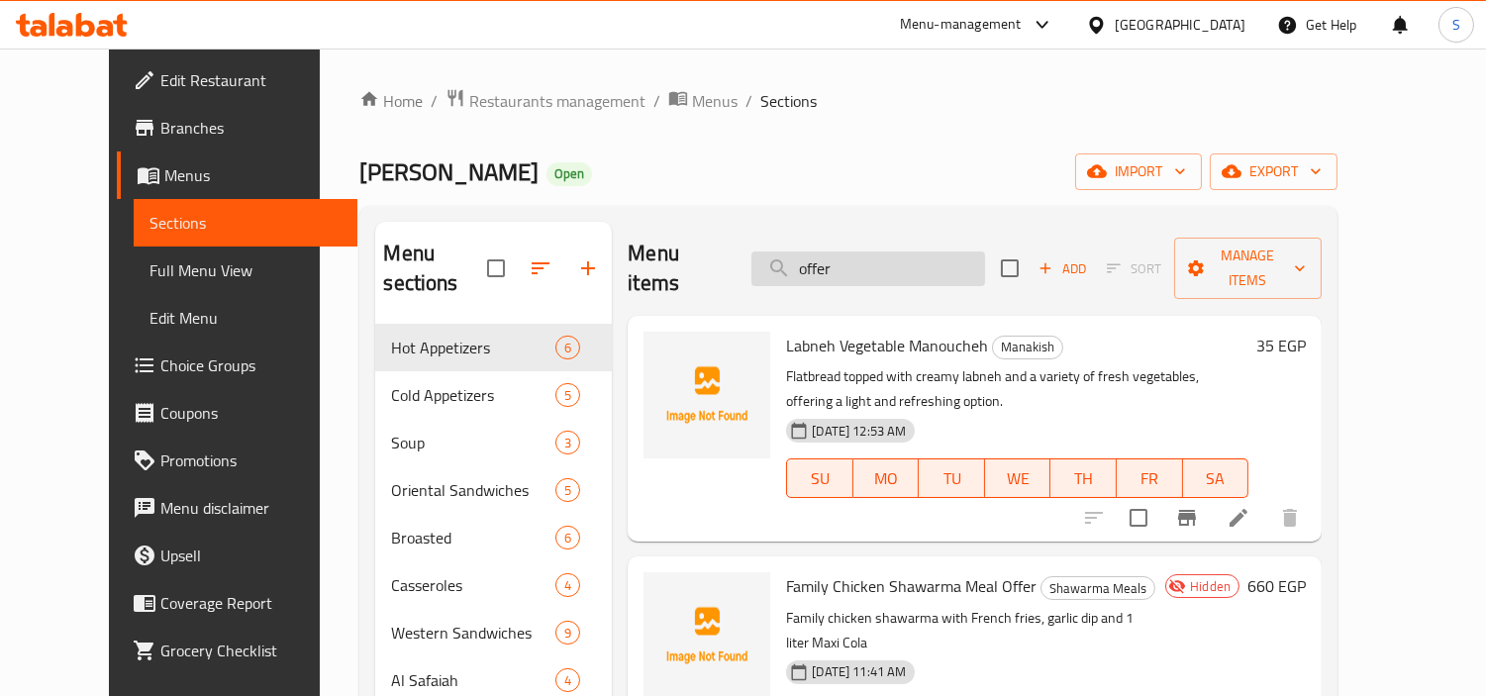
click at [924, 253] on input "offer" at bounding box center [869, 269] width 234 height 35
paste input "Family Chicken Shawarma"
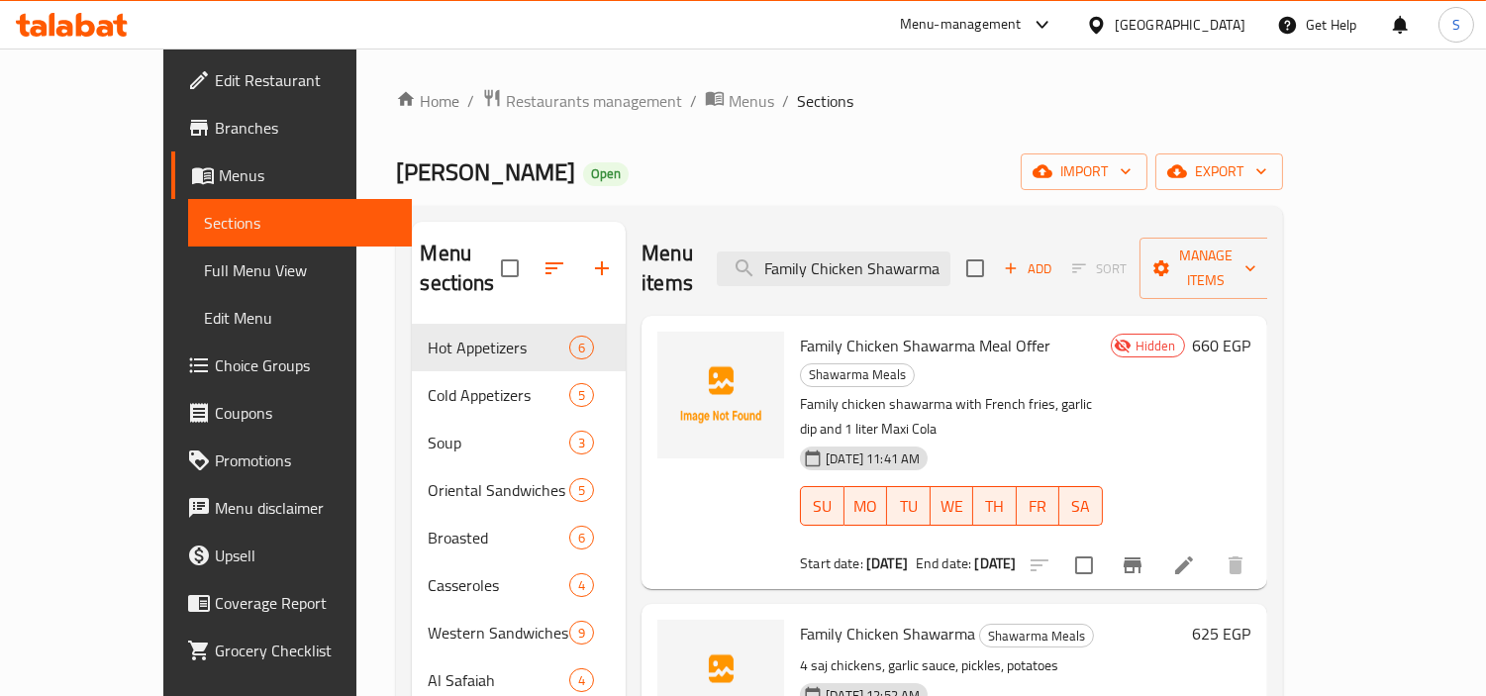
type input "Family Chicken Shawarma"
